Goal: Communication & Community: Answer question/provide support

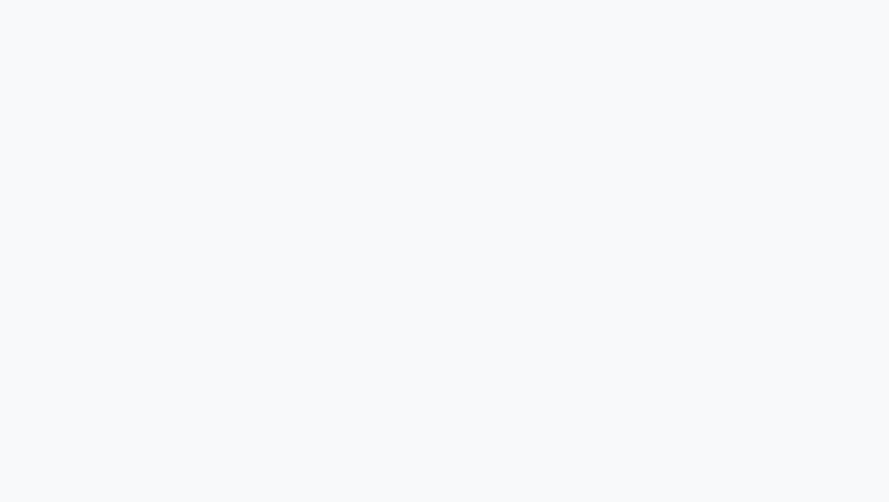
select select "100"
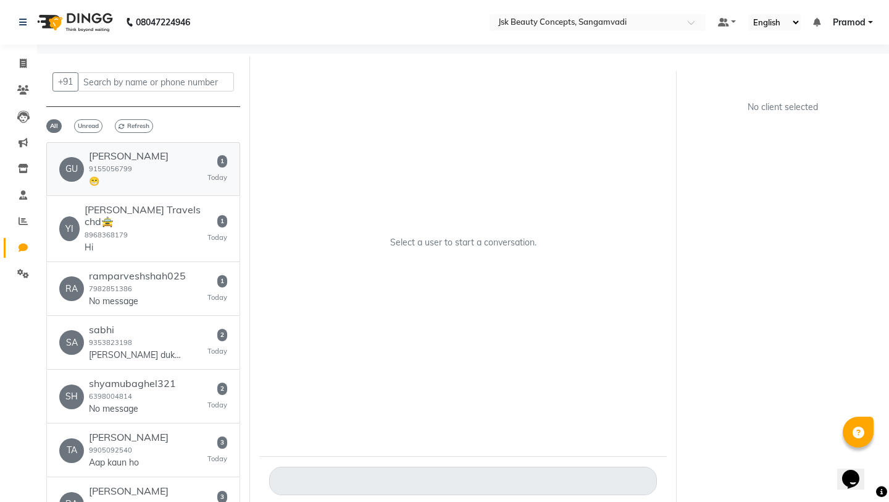
click at [185, 167] on div "[PERSON_NAME] 9155056799 😁 1 [DATE]" at bounding box center [143, 169] width 168 height 38
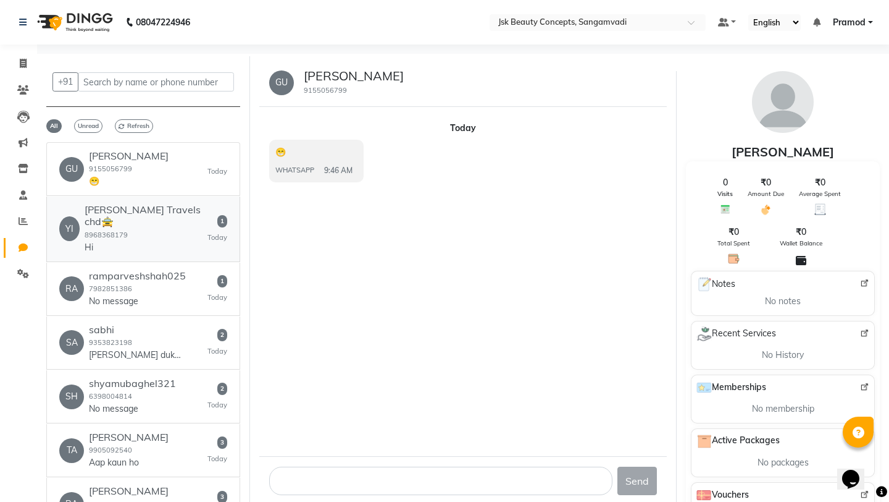
click at [170, 216] on div "[PERSON_NAME] Travels chd🚖 8968368179 Hi" at bounding box center [146, 228] width 123 height 49
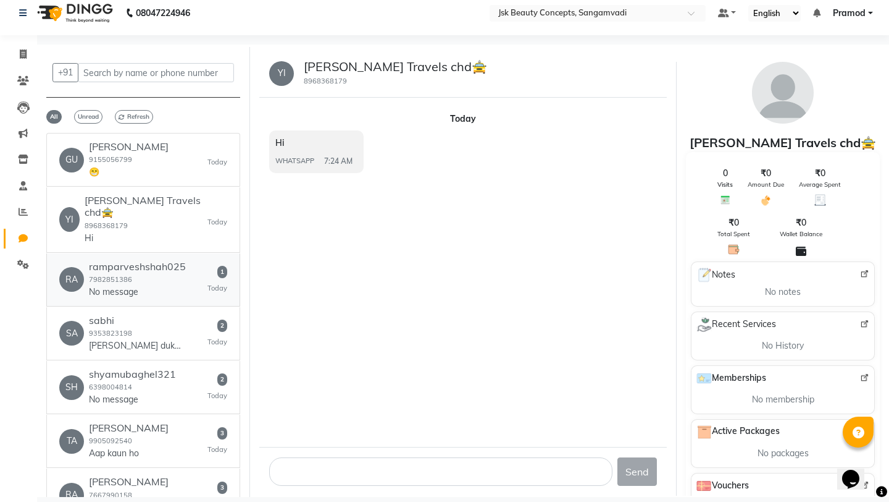
click at [186, 261] on div "RA ramparveshshah025 7982851386 No message 1 Today" at bounding box center [143, 280] width 168 height 38
click at [192, 314] on div "SA sabhi 9353823198 Goss ka dukan 2 Today" at bounding box center [143, 333] width 168 height 38
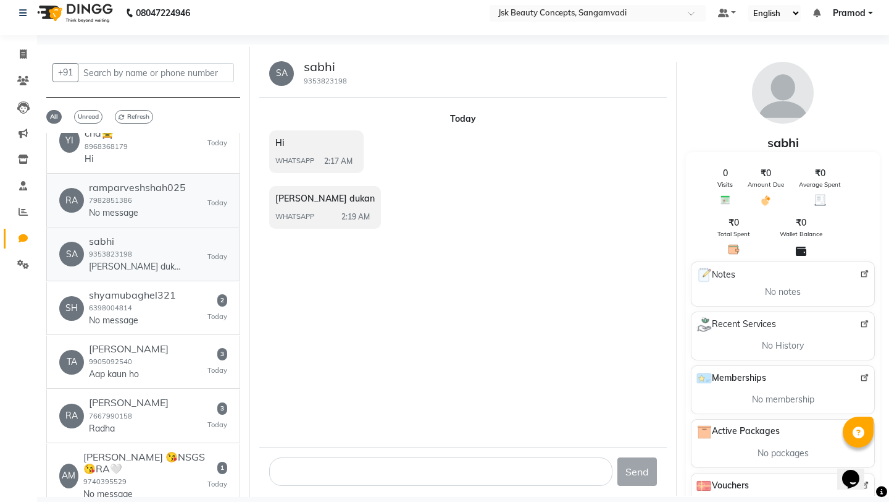
scroll to position [88, 0]
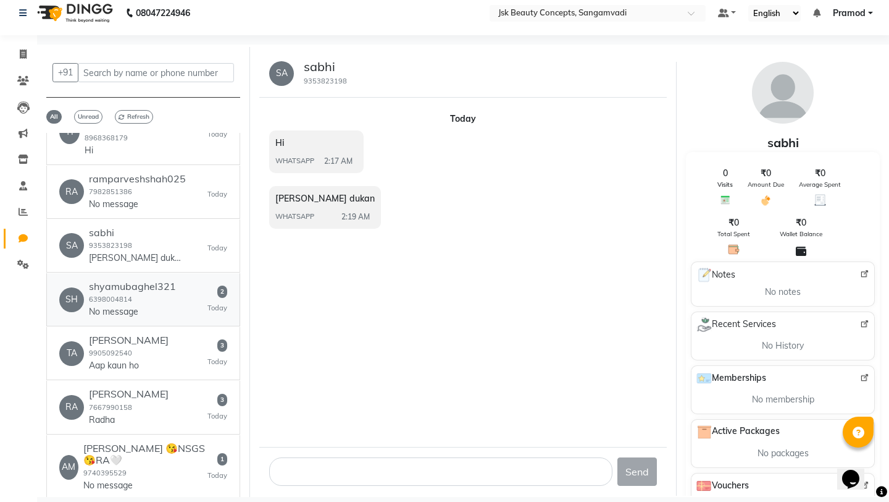
click at [177, 280] on div "SH shyamubaghel321 6398004814 No message 2 Today" at bounding box center [143, 299] width 168 height 38
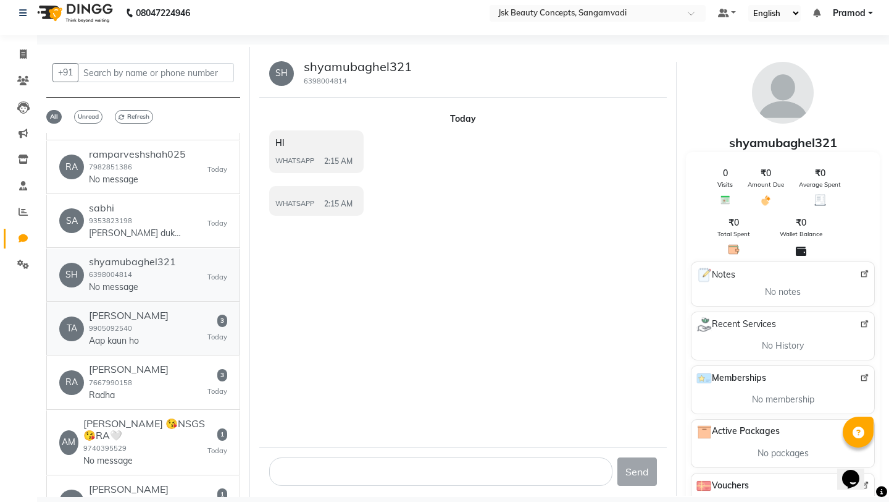
scroll to position [114, 0]
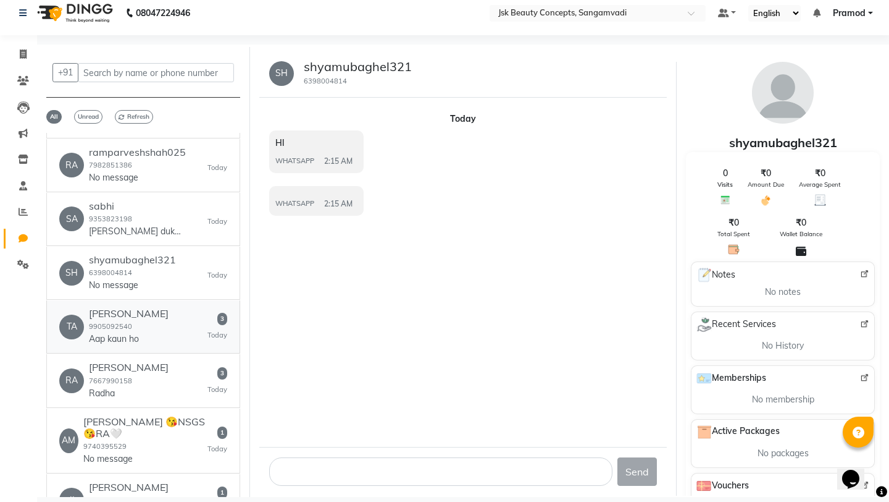
click at [131, 314] on div "Tanveer 9905092540 Aap kaun ho" at bounding box center [129, 327] width 80 height 38
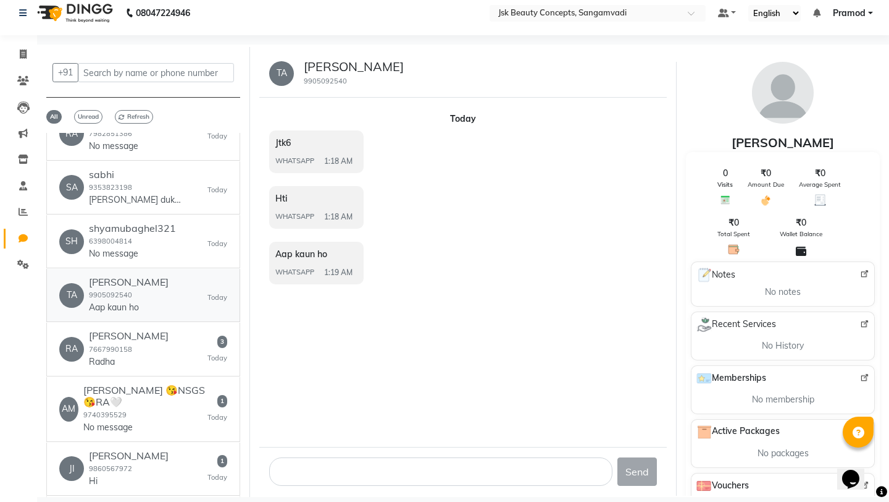
scroll to position [152, 0]
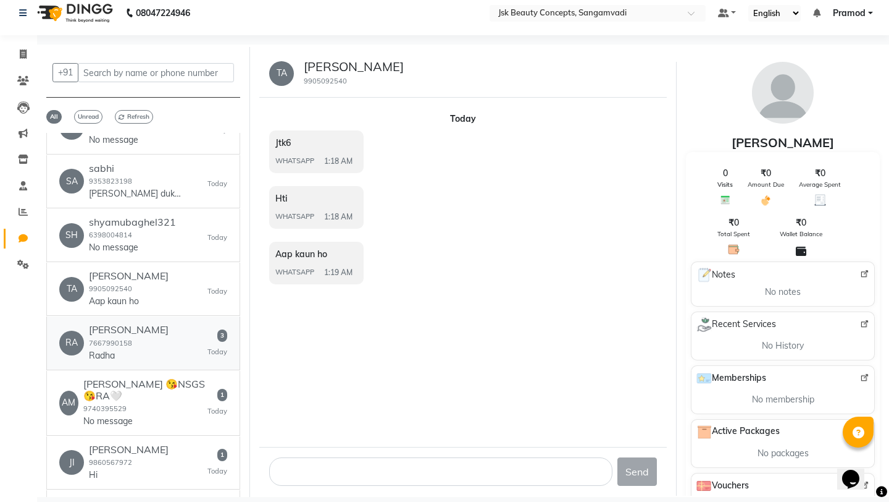
click at [140, 335] on div "Radha Rani 7667990158 Radha" at bounding box center [129, 343] width 80 height 38
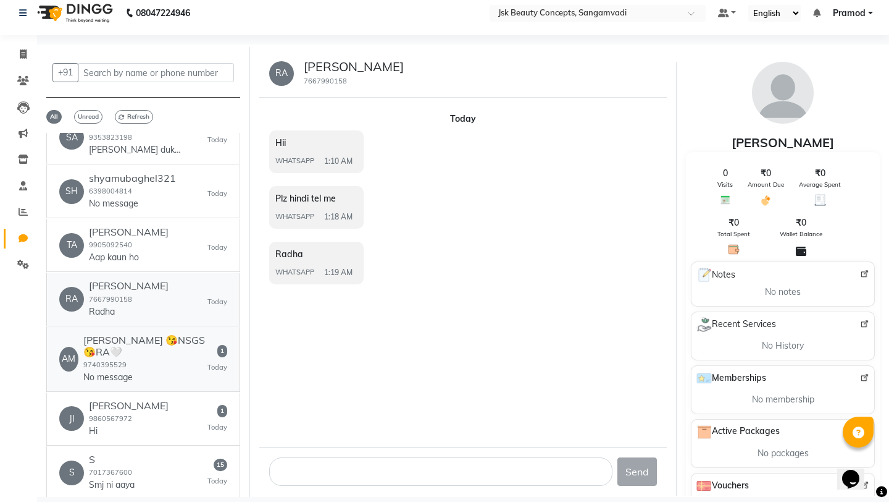
click at [140, 335] on div "Ambika 😘NSGS😘RA🤍 9740395529 No message" at bounding box center [145, 358] width 124 height 49
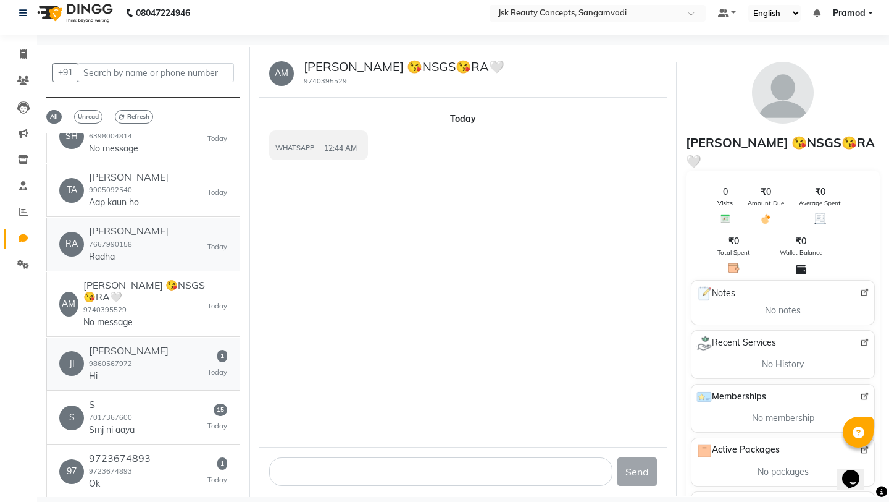
click at [140, 345] on div "Jitendra Kumar 9860567972 Hi" at bounding box center [129, 364] width 80 height 38
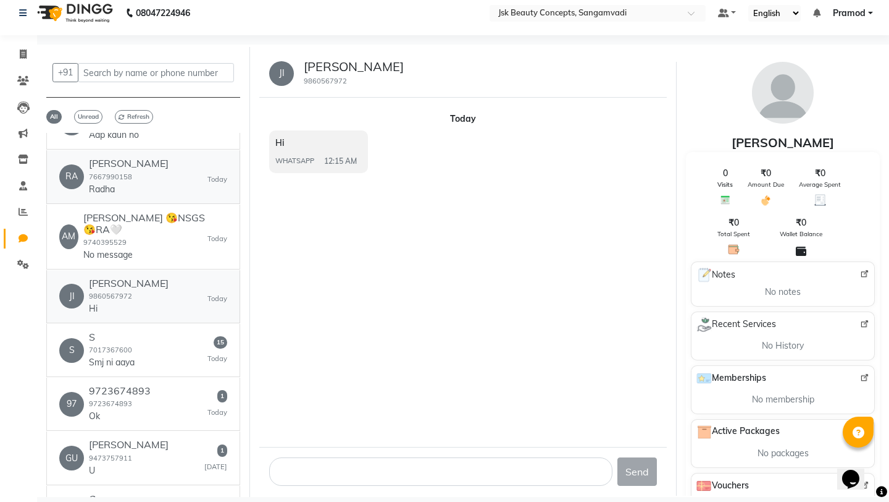
scroll to position [319, 0]
click at [148, 330] on div "S S 7017367600 Smj ni aaya 15 Today" at bounding box center [143, 349] width 168 height 38
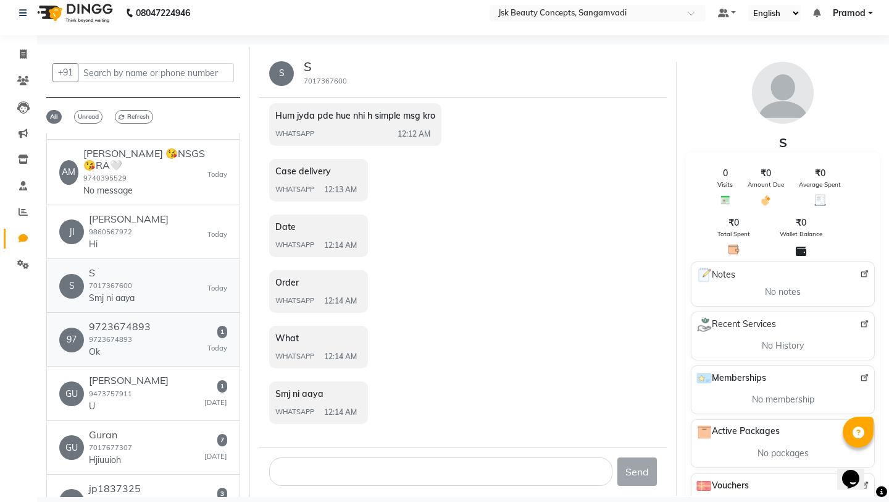
scroll to position [392, 0]
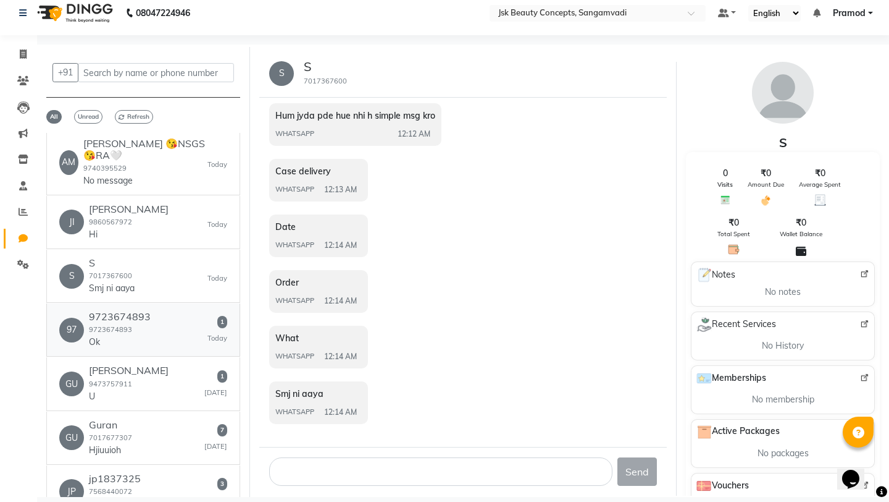
click at [161, 314] on div "97 9723674893 9723674893 Ok 1 Today" at bounding box center [143, 330] width 168 height 38
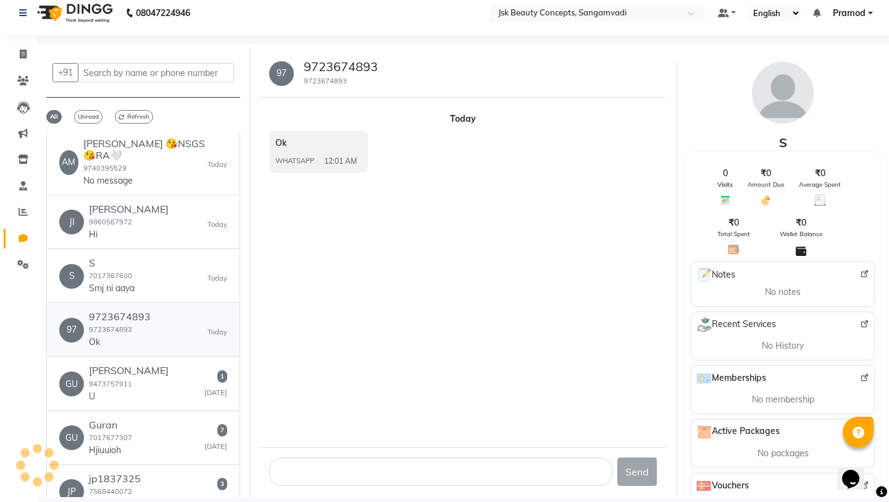
scroll to position [0, 0]
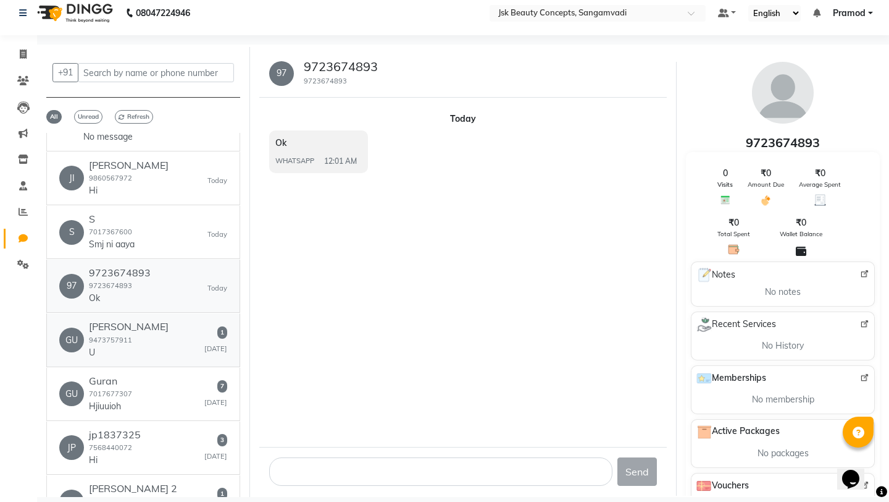
click at [161, 321] on div "GU Gulfam Ansari 9473757911 U 1 Yesterday" at bounding box center [143, 340] width 168 height 38
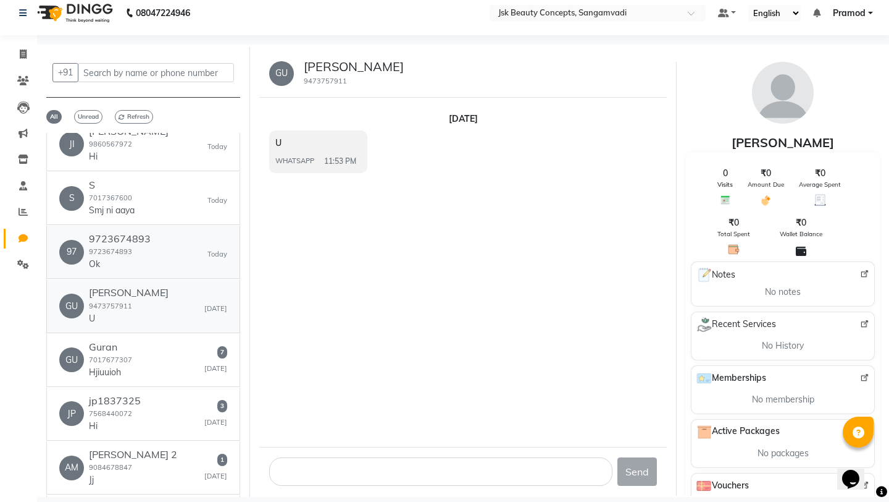
scroll to position [485, 0]
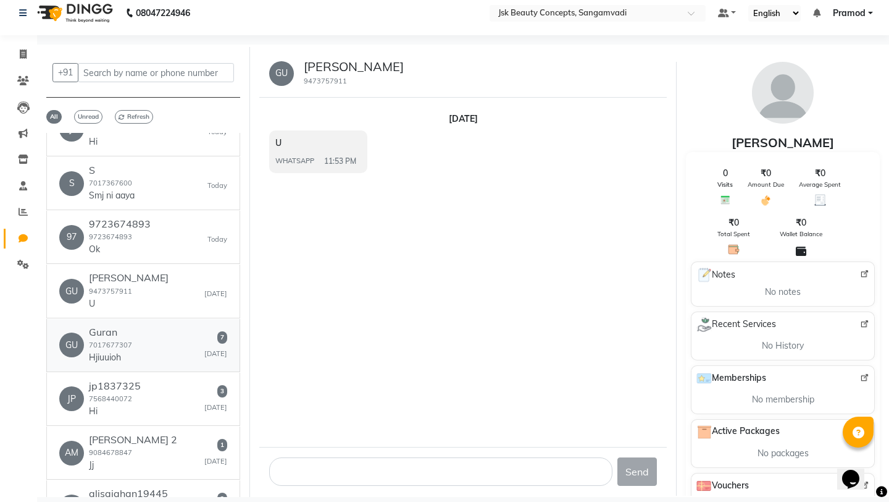
click at [161, 326] on div "GU Guran 7017677307 Hjiuuioh 7 Yesterday" at bounding box center [143, 345] width 168 height 38
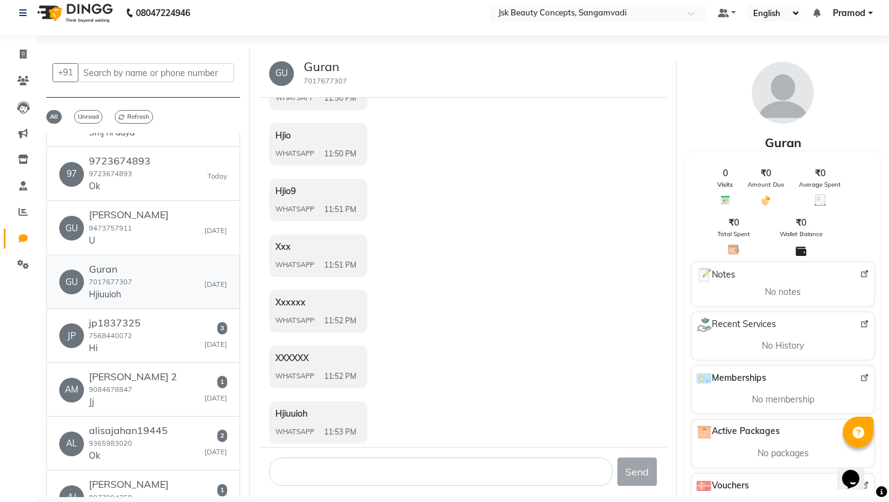
scroll to position [550, 0]
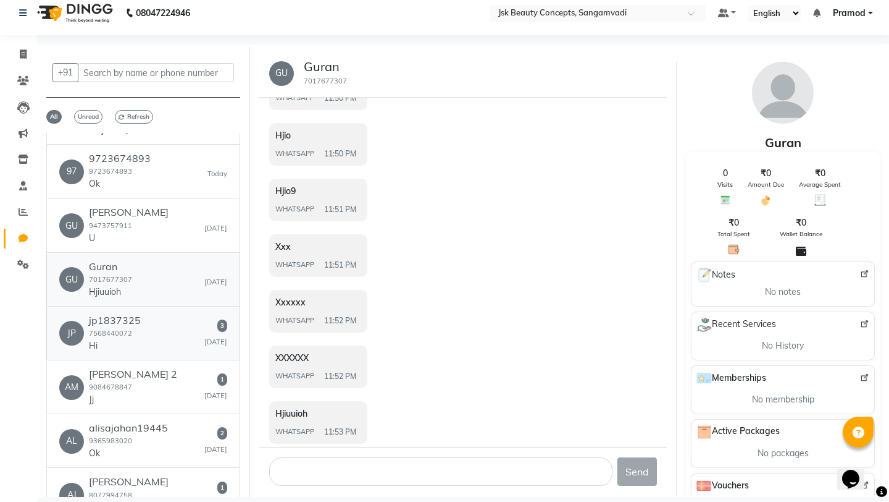
click at [161, 314] on div "JP jp1837325 7568440072 Hi 3 Yesterday" at bounding box center [143, 333] width 168 height 38
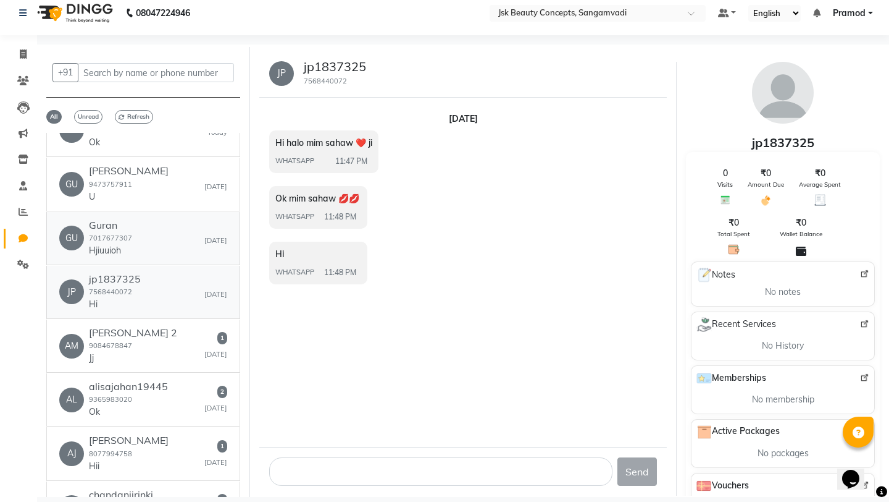
scroll to position [594, 0]
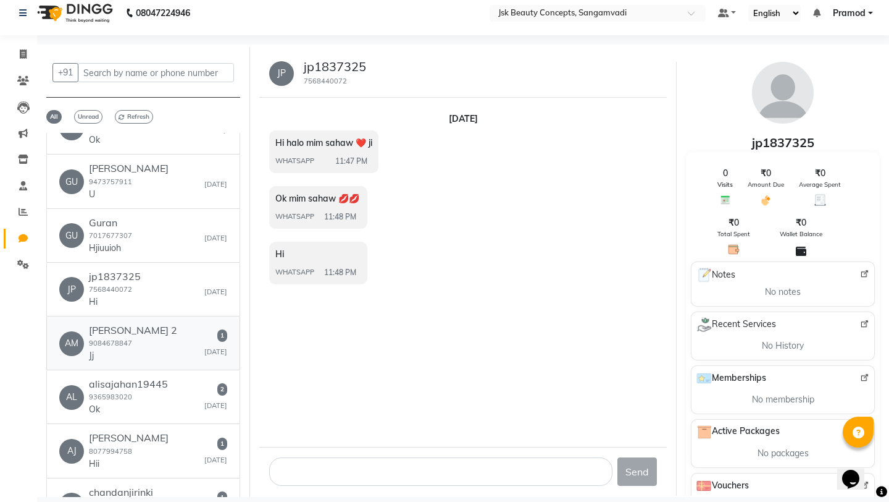
click at [162, 324] on div "AM Amir Khan 2 9084678847 Jj 1 Yesterday" at bounding box center [143, 343] width 168 height 38
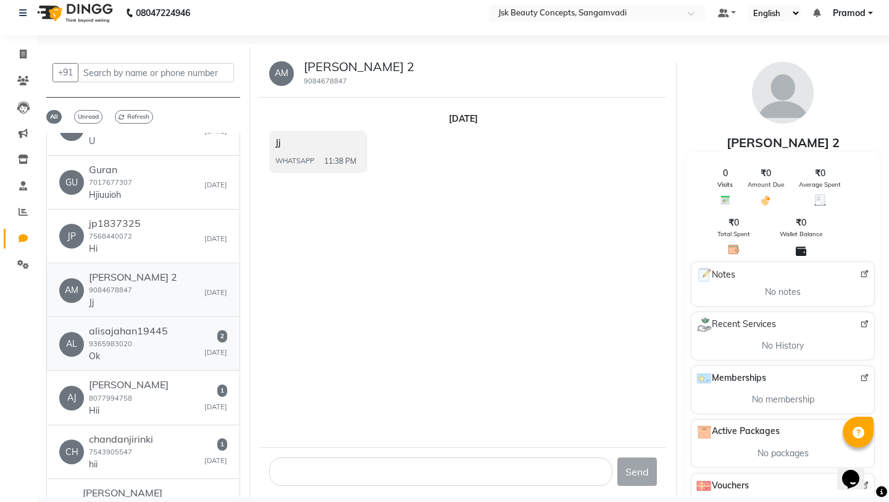
click at [162, 325] on div "alisajahan19445 9365983020 Ok" at bounding box center [128, 344] width 79 height 38
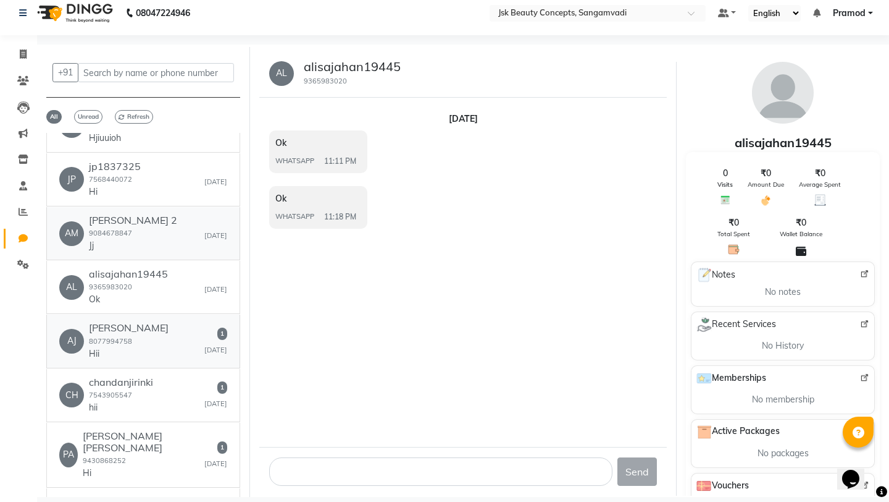
click at [162, 322] on div "AJ Ajay Kumar 8077994758 Hii 1 Yesterday" at bounding box center [143, 341] width 168 height 38
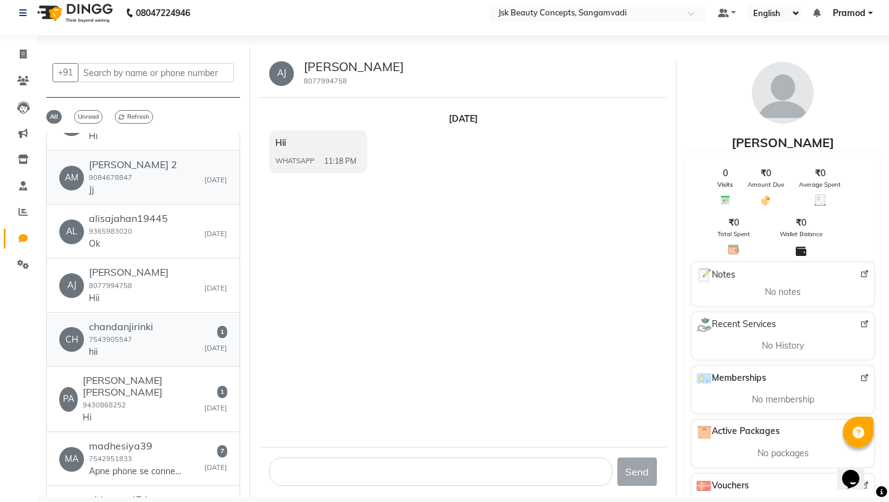
click at [162, 321] on div "CH chandanjirinki 7543905547 hii 1 Yesterday" at bounding box center [143, 340] width 168 height 38
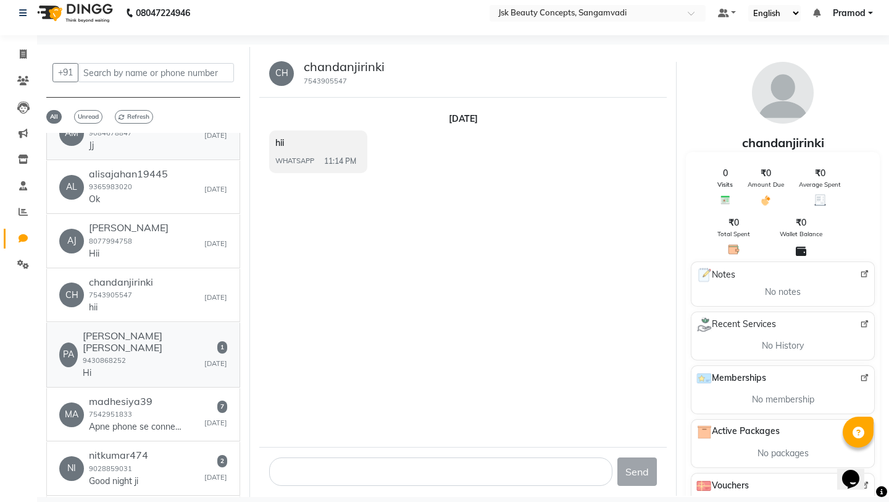
click at [162, 330] on div "Pankaj Kumar Singh 9430868252 Hi" at bounding box center [144, 354] width 122 height 49
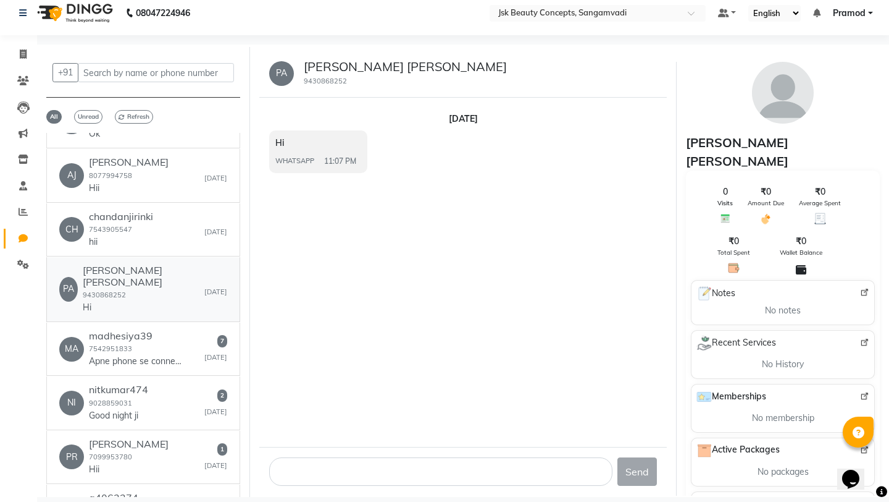
scroll to position [871, 0]
click at [162, 353] on p "Apne phone se connect karna hai" at bounding box center [135, 359] width 93 height 13
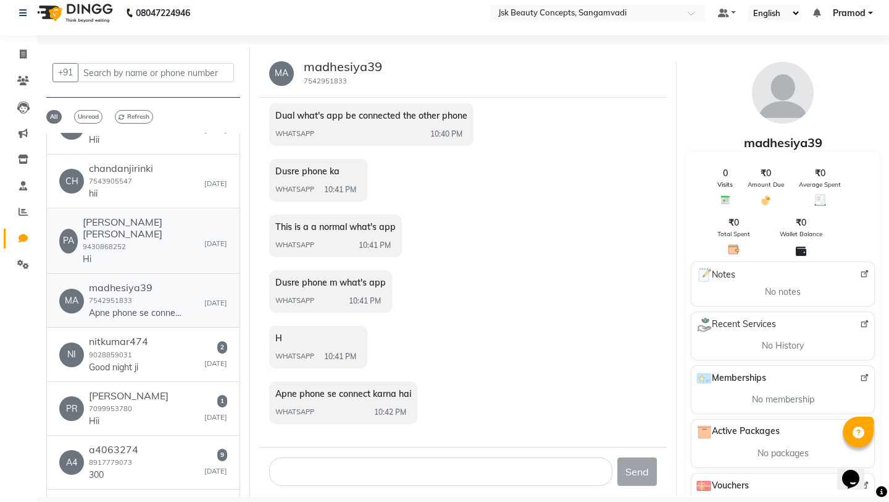
scroll to position [931, 0]
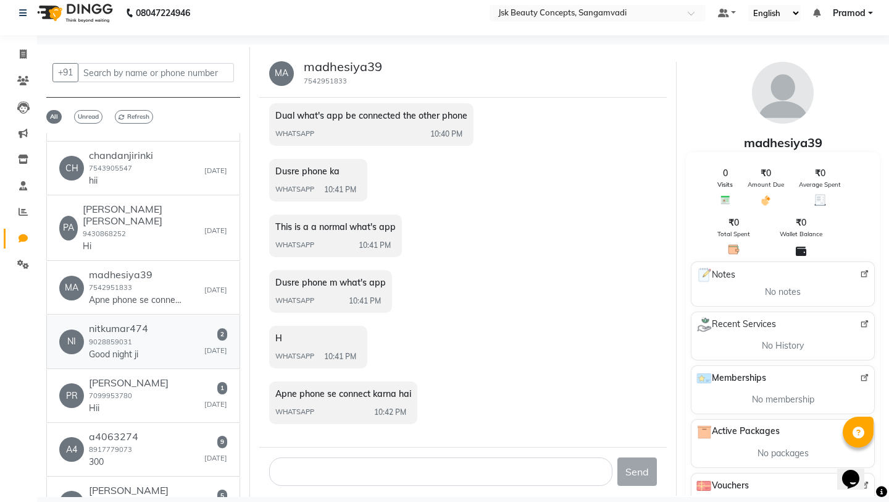
click at [164, 322] on div "NI nitkumar474 9028859031 Good night ji 2 Yesterday" at bounding box center [143, 341] width 168 height 38
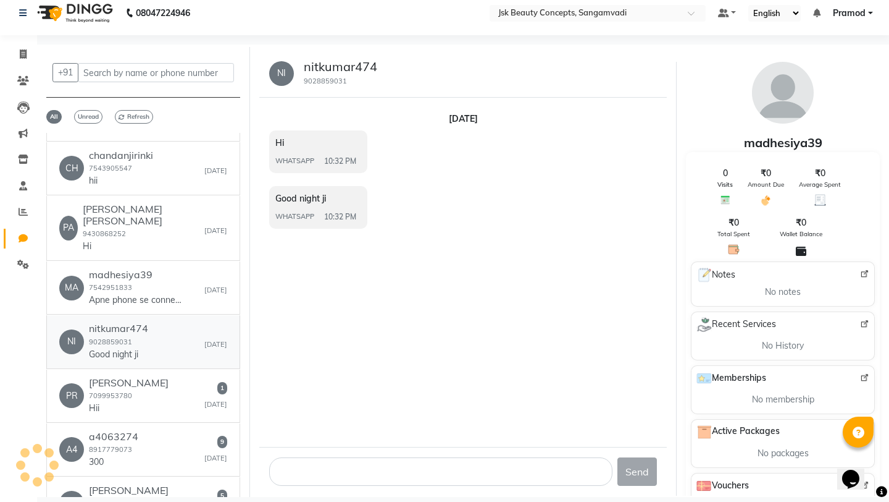
scroll to position [0, 0]
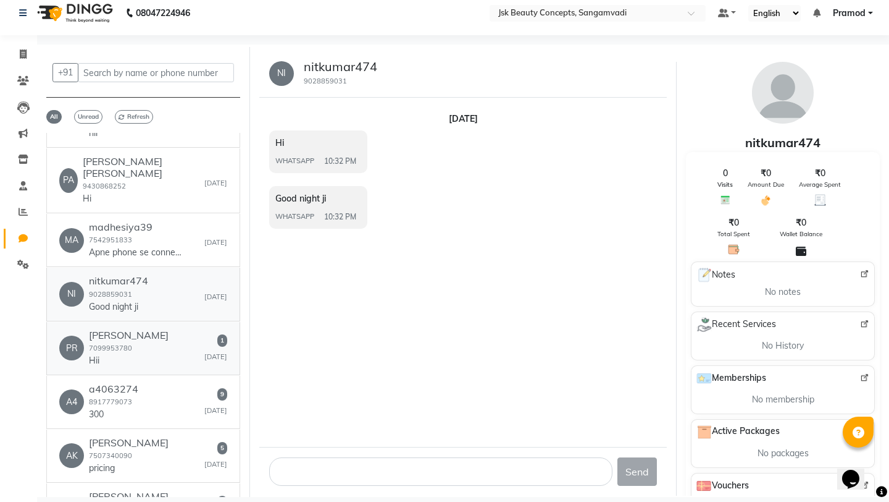
click at [164, 329] on div "PR Priyanka Ghosh 7099953780 Hii 1 Yesterday" at bounding box center [143, 348] width 168 height 38
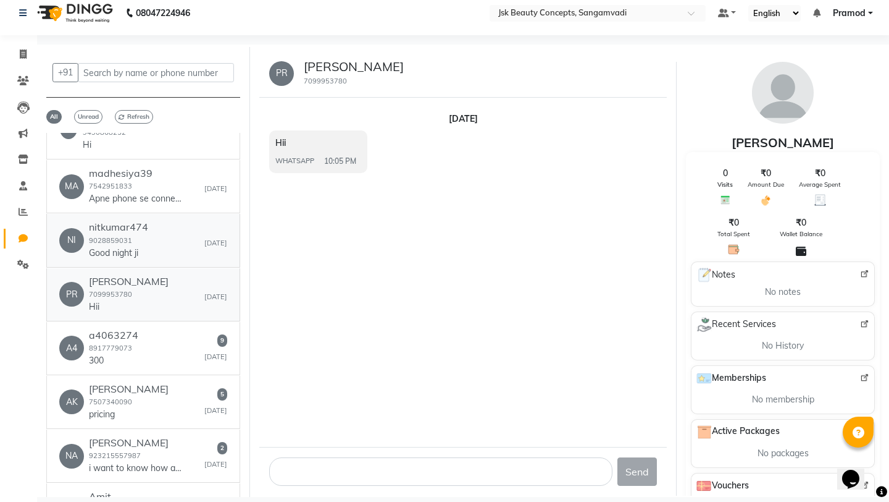
scroll to position [1035, 0]
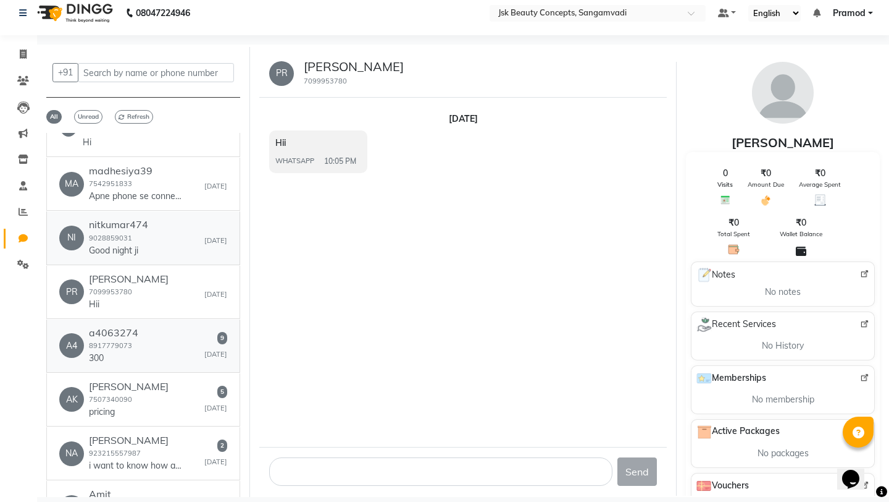
click at [164, 327] on div "A4 a4063274 8917779073 300 9 Yesterday" at bounding box center [143, 346] width 168 height 38
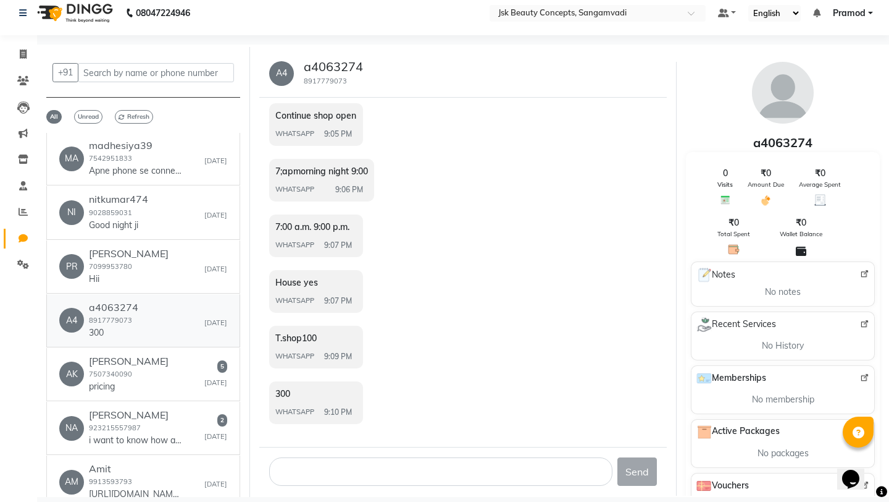
scroll to position [1062, 0]
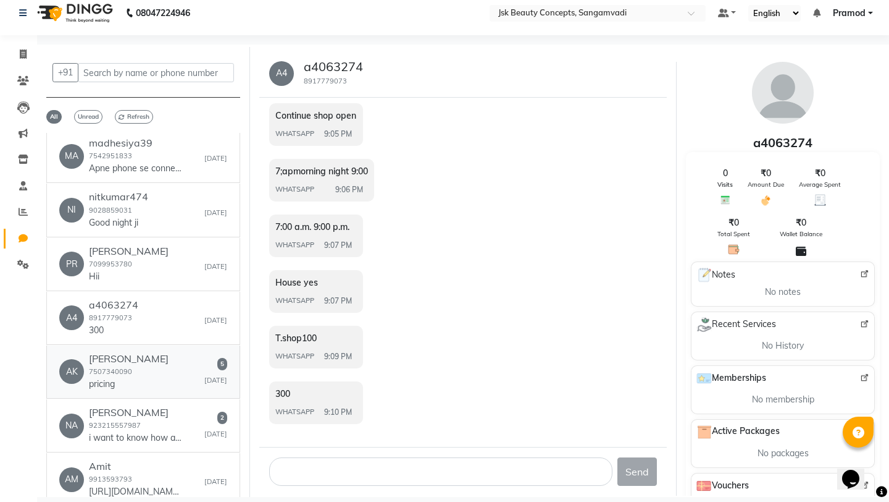
click at [170, 353] on div "AK Akshay Poorey 7507340090 pricing 5 Yesterday" at bounding box center [143, 372] width 168 height 38
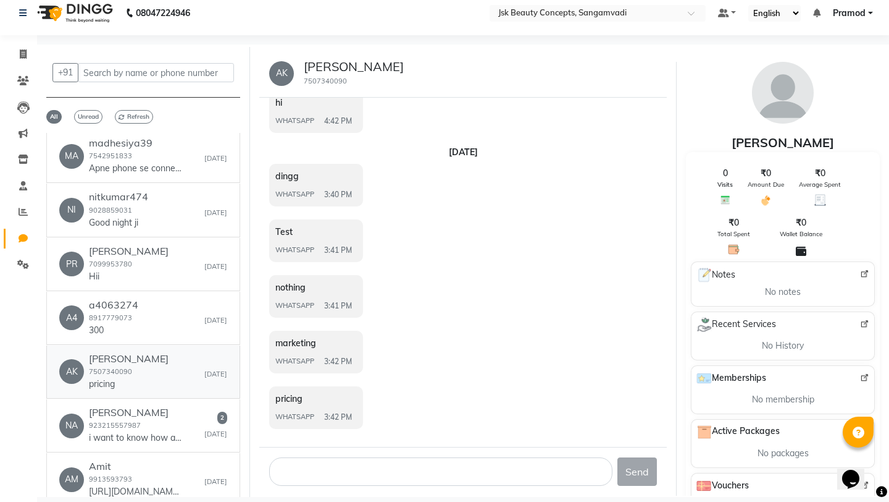
scroll to position [508, 0]
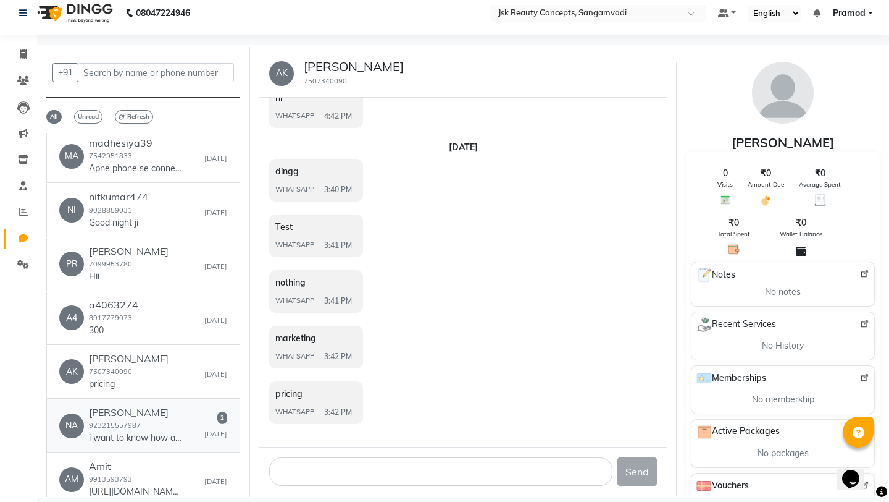
click at [157, 406] on div "Naveed Emanuel Salon 923215557987 i want to know how about your software runnin…" at bounding box center [135, 425] width 93 height 38
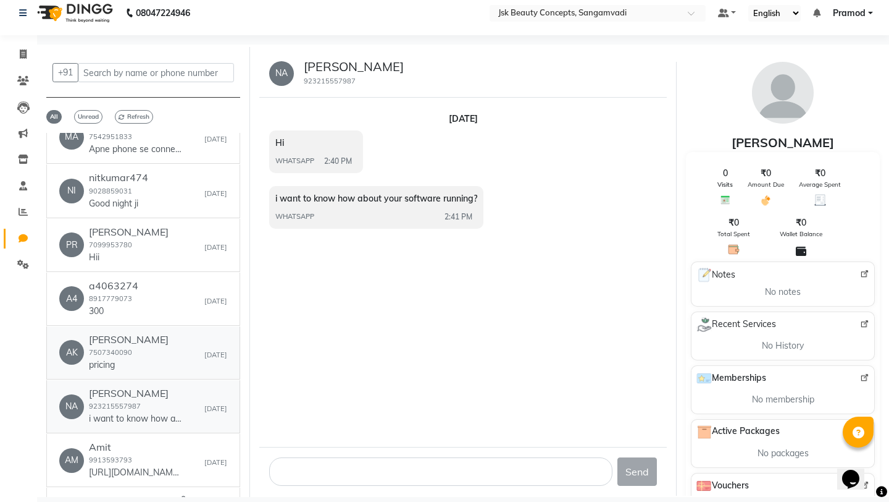
scroll to position [1051, 0]
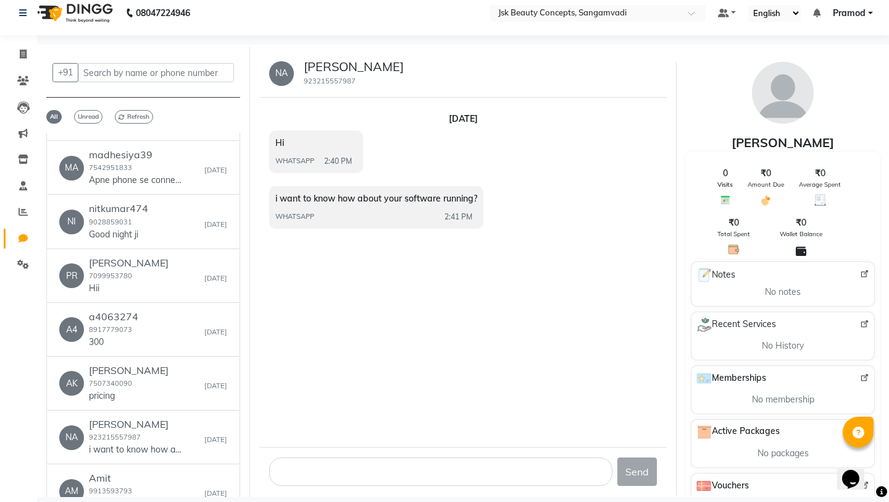
drag, startPoint x: 305, startPoint y: 67, endPoint x: 479, endPoint y: 68, distance: 173.6
click at [479, 68] on div "NA Naveed Emanuel Salon 923215557987" at bounding box center [463, 73] width 408 height 48
copy h5 "[PERSON_NAME]"
click at [465, 322] on div "Yesterday Hi WHATSAPP 2:40 PM i want to know how about your software running? W…" at bounding box center [463, 272] width 408 height 349
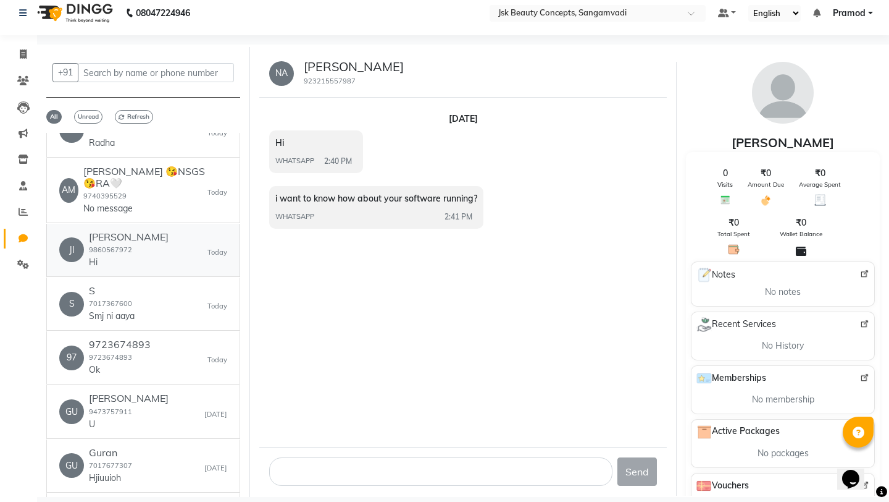
scroll to position [0, 0]
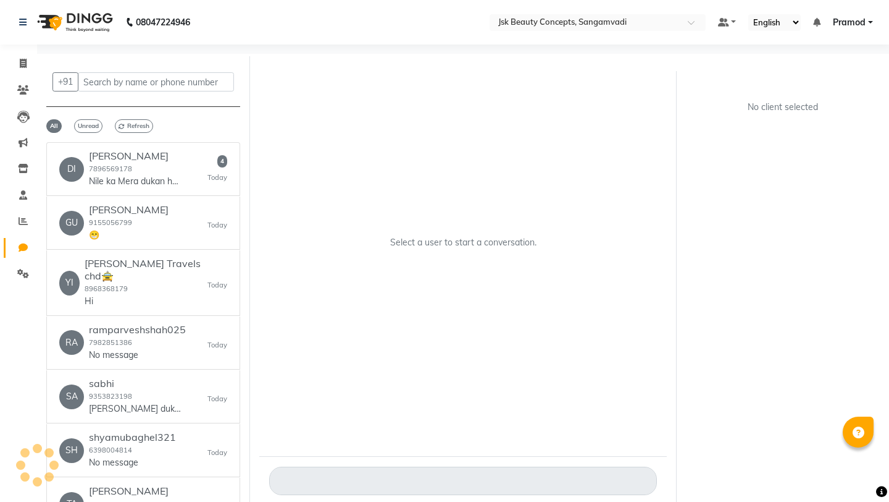
select select "100"
click at [191, 164] on div "DI Diganta Gayan 7896569178 Nile ka Mera dukan he pls Nike ka ispoing photo dij…" at bounding box center [143, 169] width 168 height 38
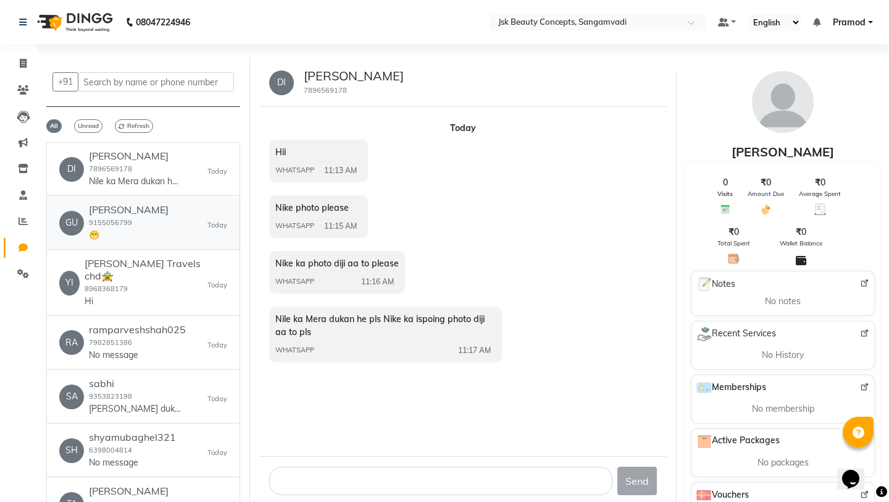
click at [143, 222] on div "GU Guddu 9155056799 😁 Today" at bounding box center [143, 223] width 168 height 38
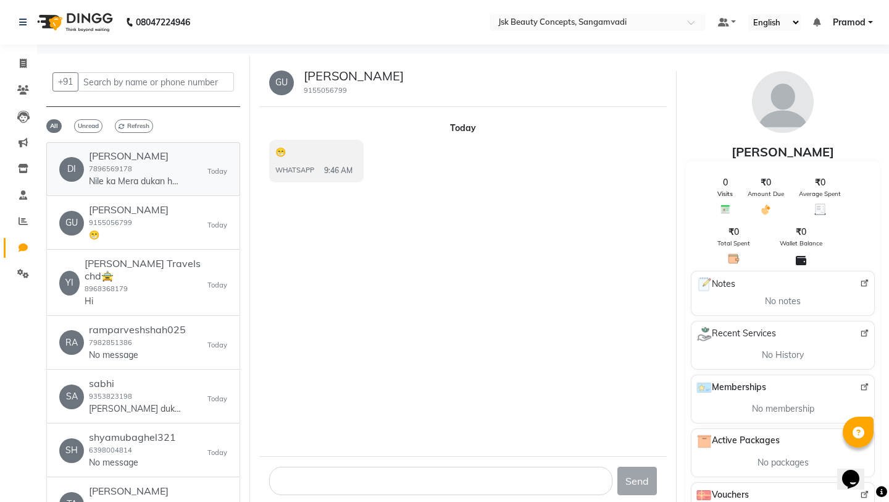
click at [145, 170] on div "Diganta Gayan 7896569178 Nile ka Mera dukan he pls Nike ka ispoing photo diji a…" at bounding box center [135, 169] width 93 height 38
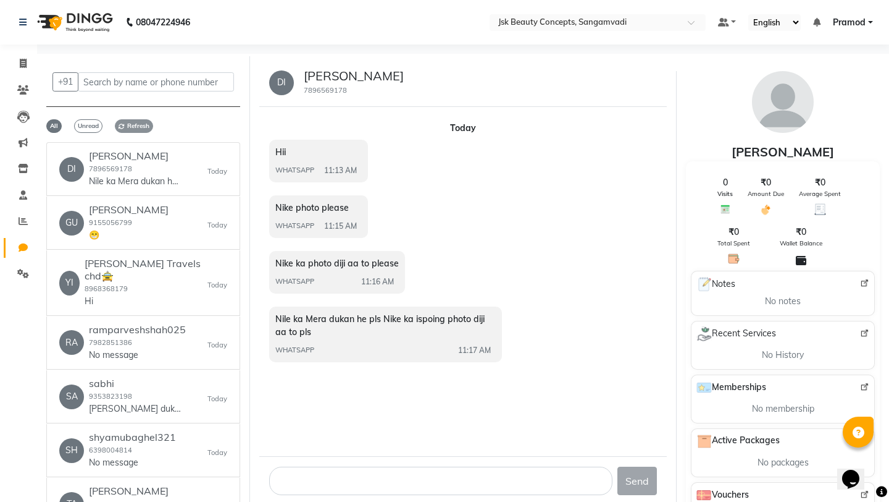
click at [130, 128] on span "Refresh" at bounding box center [134, 126] width 38 height 14
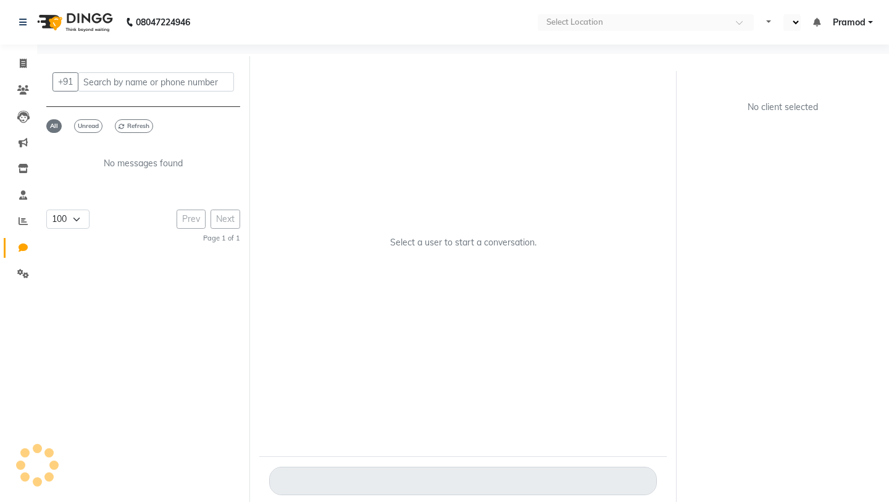
select select "100"
select select "en"
